Goal: Manage account settings

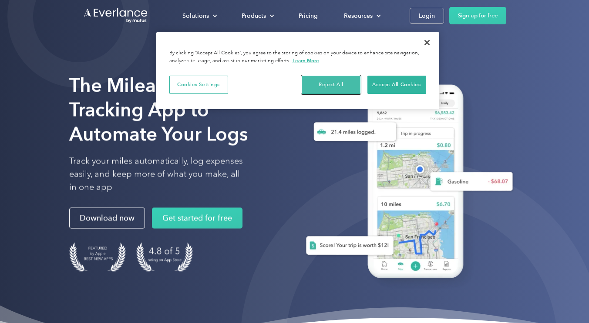
click at [339, 85] on button "Reject All" at bounding box center [331, 85] width 59 height 18
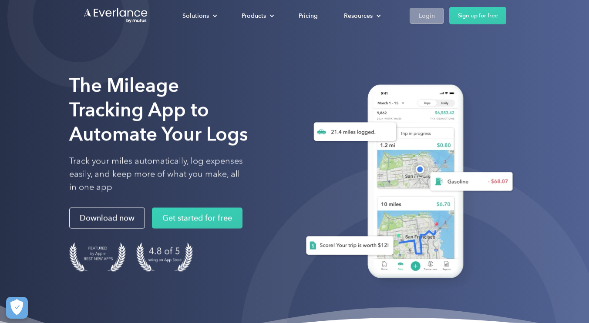
click at [417, 17] on link "Login" at bounding box center [427, 16] width 34 height 16
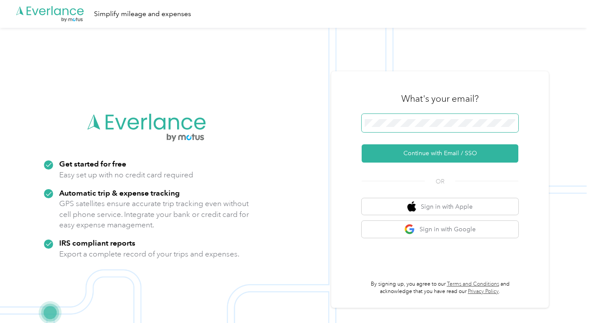
click at [388, 116] on span at bounding box center [440, 123] width 157 height 18
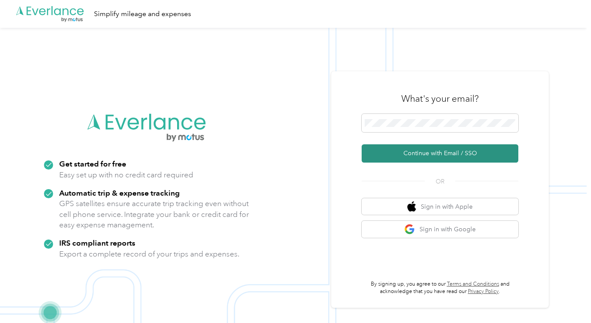
click at [438, 149] on button "Continue with Email / SSO" at bounding box center [440, 153] width 157 height 18
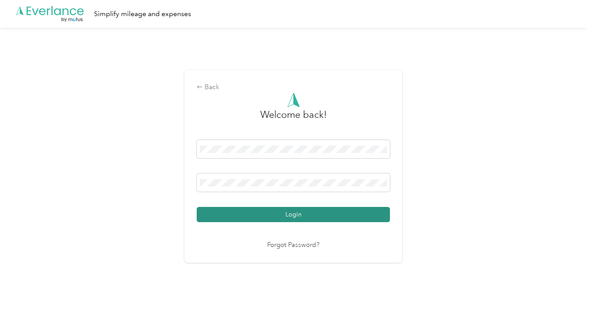
click at [322, 215] on button "Login" at bounding box center [293, 214] width 193 height 15
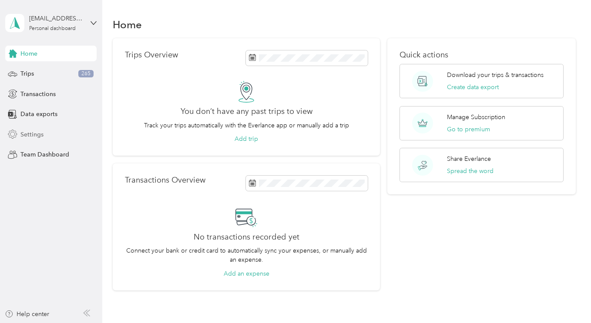
click at [37, 138] on span "Settings" at bounding box center [31, 134] width 23 height 9
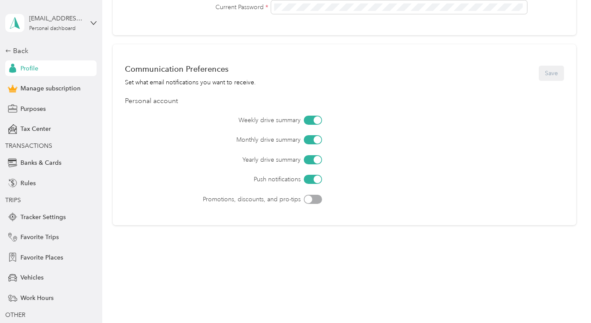
scroll to position [343, 0]
click at [34, 87] on span "Manage subscription" at bounding box center [50, 88] width 60 height 9
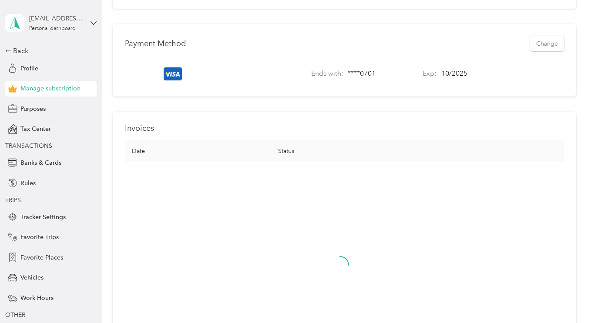
scroll to position [343, 0]
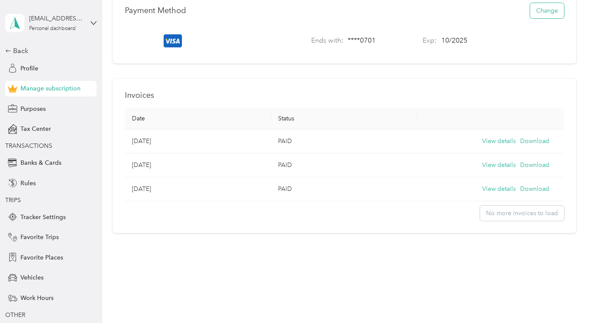
click at [542, 7] on button "Change" at bounding box center [547, 10] width 34 height 15
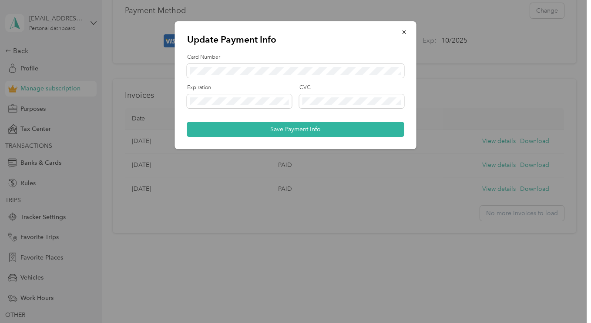
click at [262, 222] on div at bounding box center [295, 161] width 591 height 323
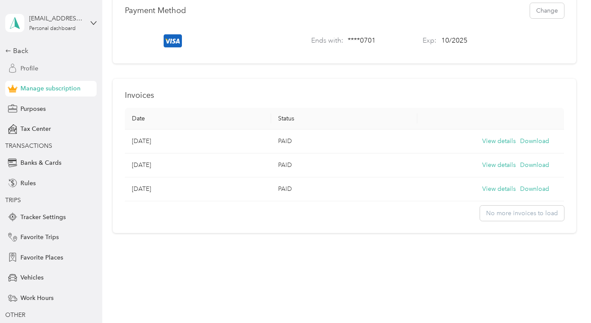
click at [26, 66] on span "Profile" at bounding box center [29, 68] width 18 height 9
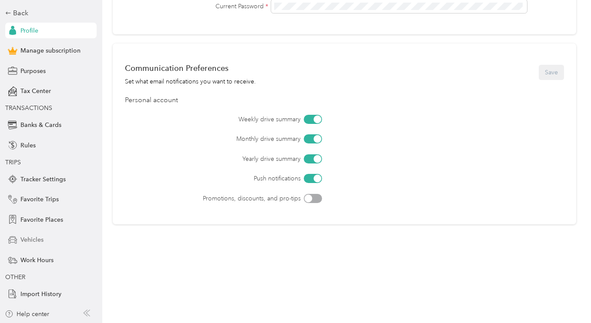
scroll to position [38, 0]
